Goal: Check status: Check status

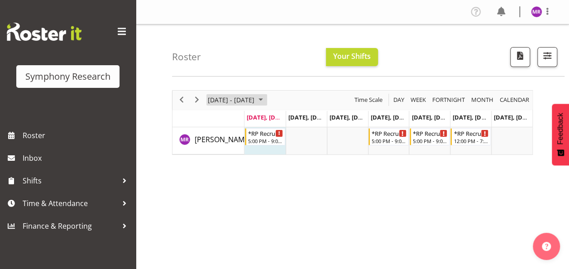
click at [266, 100] on span "September 2025" at bounding box center [260, 99] width 11 height 11
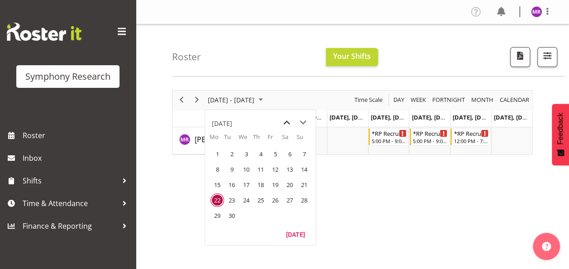
click at [286, 122] on span "previous month" at bounding box center [287, 123] width 16 height 16
click at [219, 199] on span "18" at bounding box center [217, 200] width 14 height 14
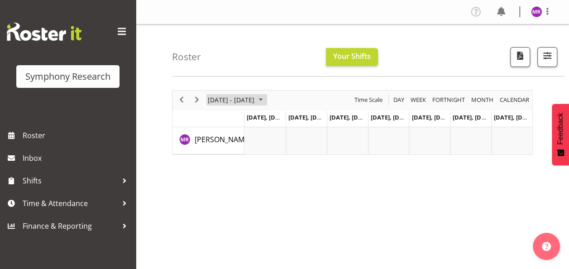
click at [266, 101] on span "September 2025" at bounding box center [260, 99] width 11 height 11
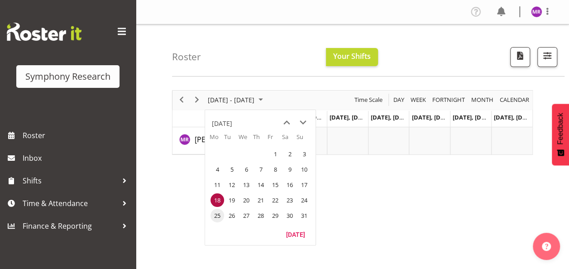
click at [219, 214] on span "25" at bounding box center [217, 216] width 14 height 14
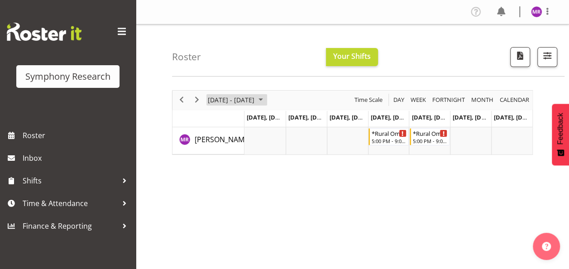
click at [222, 98] on span "[DATE] - [DATE]" at bounding box center [231, 99] width 48 height 11
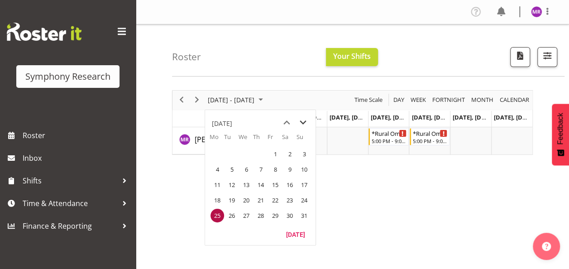
click at [305, 123] on span "next month" at bounding box center [303, 123] width 16 height 16
click at [212, 155] on span "1" at bounding box center [217, 154] width 14 height 14
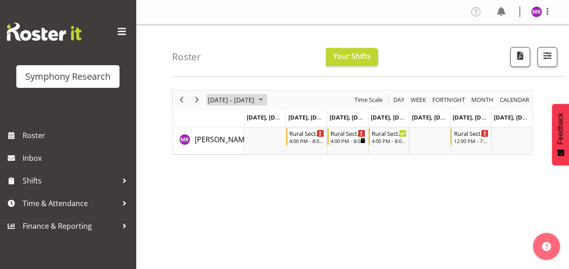
click at [266, 99] on span "September 2025" at bounding box center [260, 99] width 11 height 11
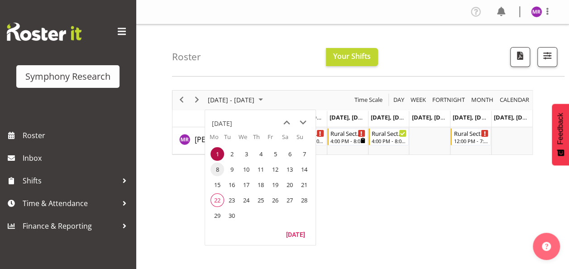
click at [219, 169] on span "8" at bounding box center [217, 170] width 14 height 14
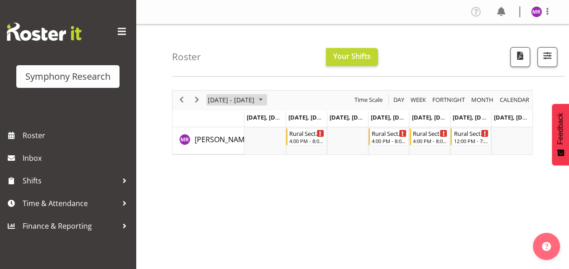
click at [266, 100] on span "September 2025" at bounding box center [260, 99] width 11 height 11
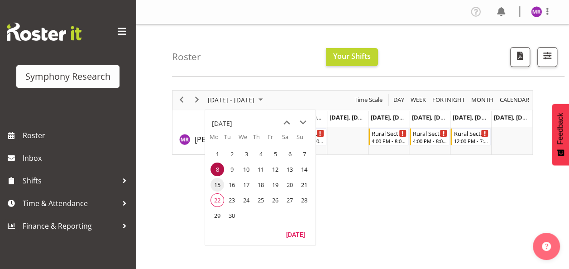
click at [217, 186] on span "15" at bounding box center [217, 185] width 14 height 14
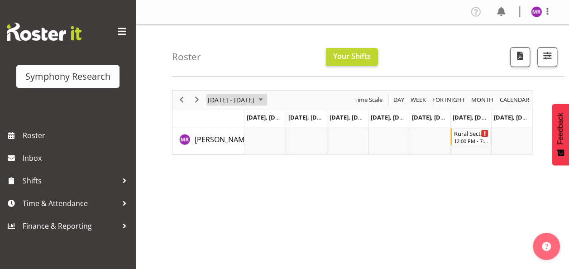
click at [266, 100] on span "September 2025" at bounding box center [260, 99] width 11 height 11
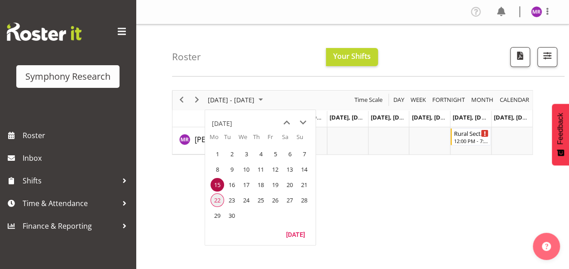
click at [215, 200] on span "22" at bounding box center [217, 200] width 14 height 14
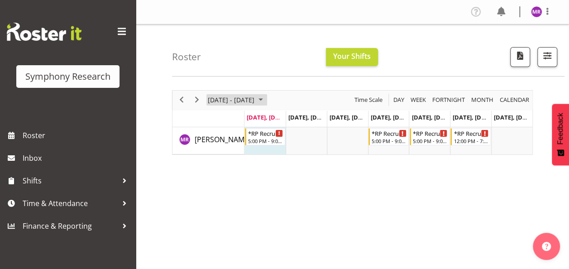
click at [243, 96] on span "[DATE] - [DATE]" at bounding box center [231, 99] width 48 height 11
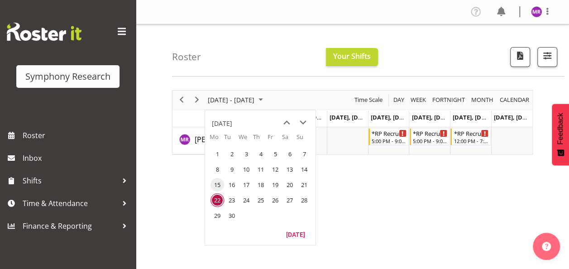
click at [216, 184] on span "15" at bounding box center [217, 185] width 14 height 14
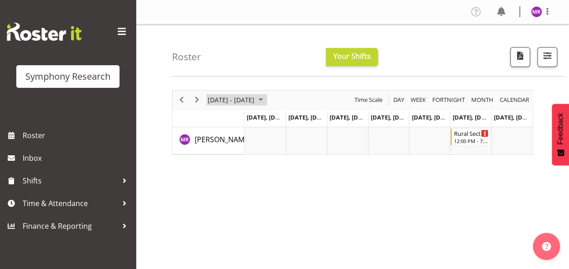
click at [236, 99] on span "[DATE] - [DATE]" at bounding box center [231, 99] width 48 height 11
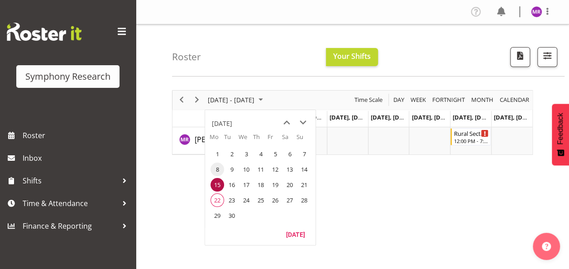
click at [215, 168] on span "8" at bounding box center [217, 170] width 14 height 14
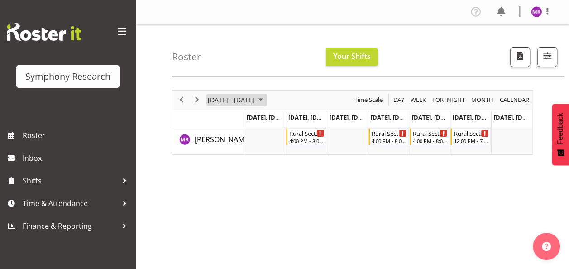
click at [255, 100] on span "[DATE] - [DATE]" at bounding box center [231, 99] width 48 height 11
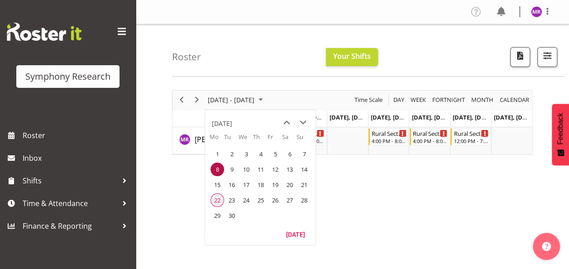
click at [219, 204] on span "22" at bounding box center [217, 200] width 14 height 14
